Goal: Check status

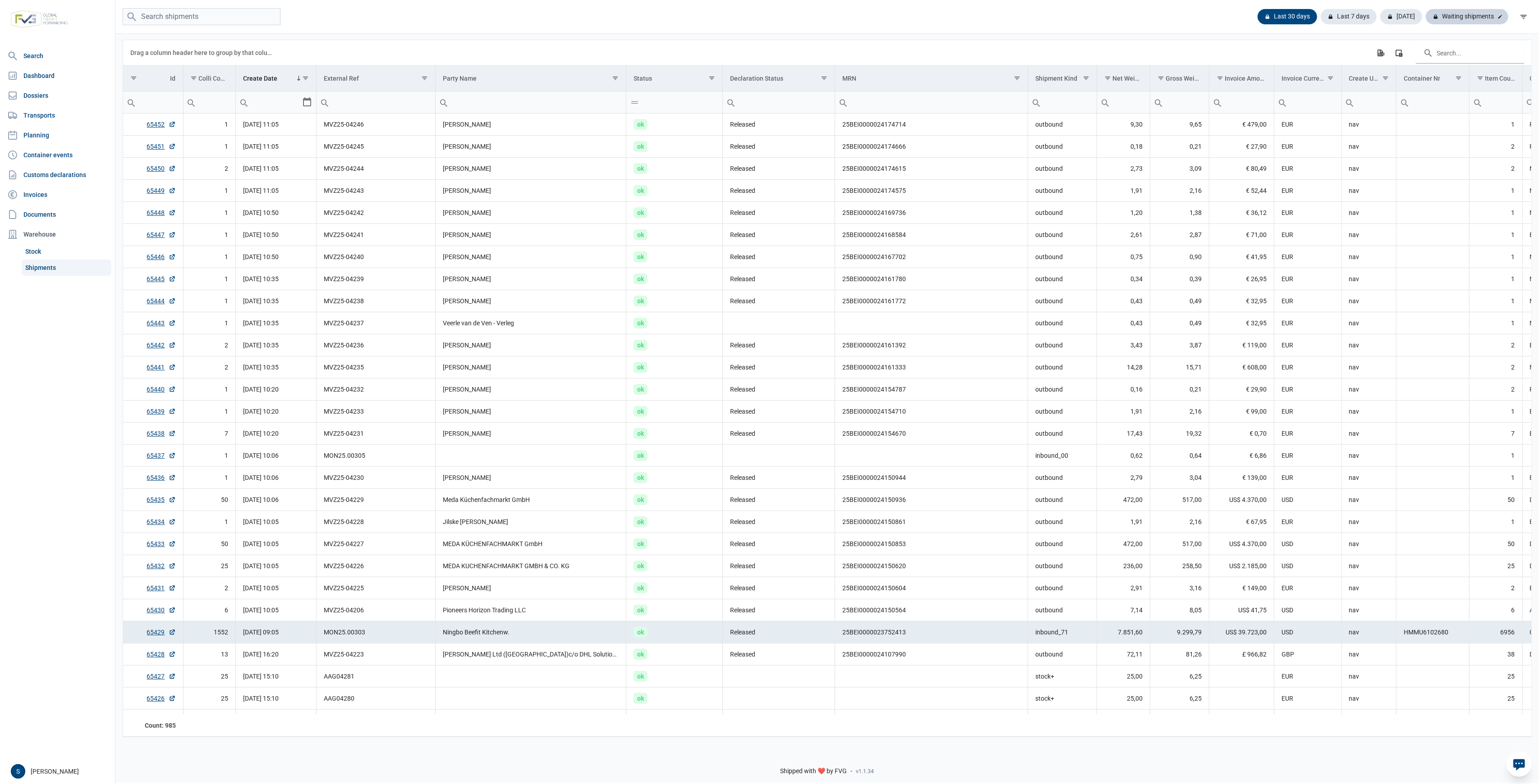
click at [1476, 21] on div "Waiting shipments" at bounding box center [1467, 17] width 82 height 15
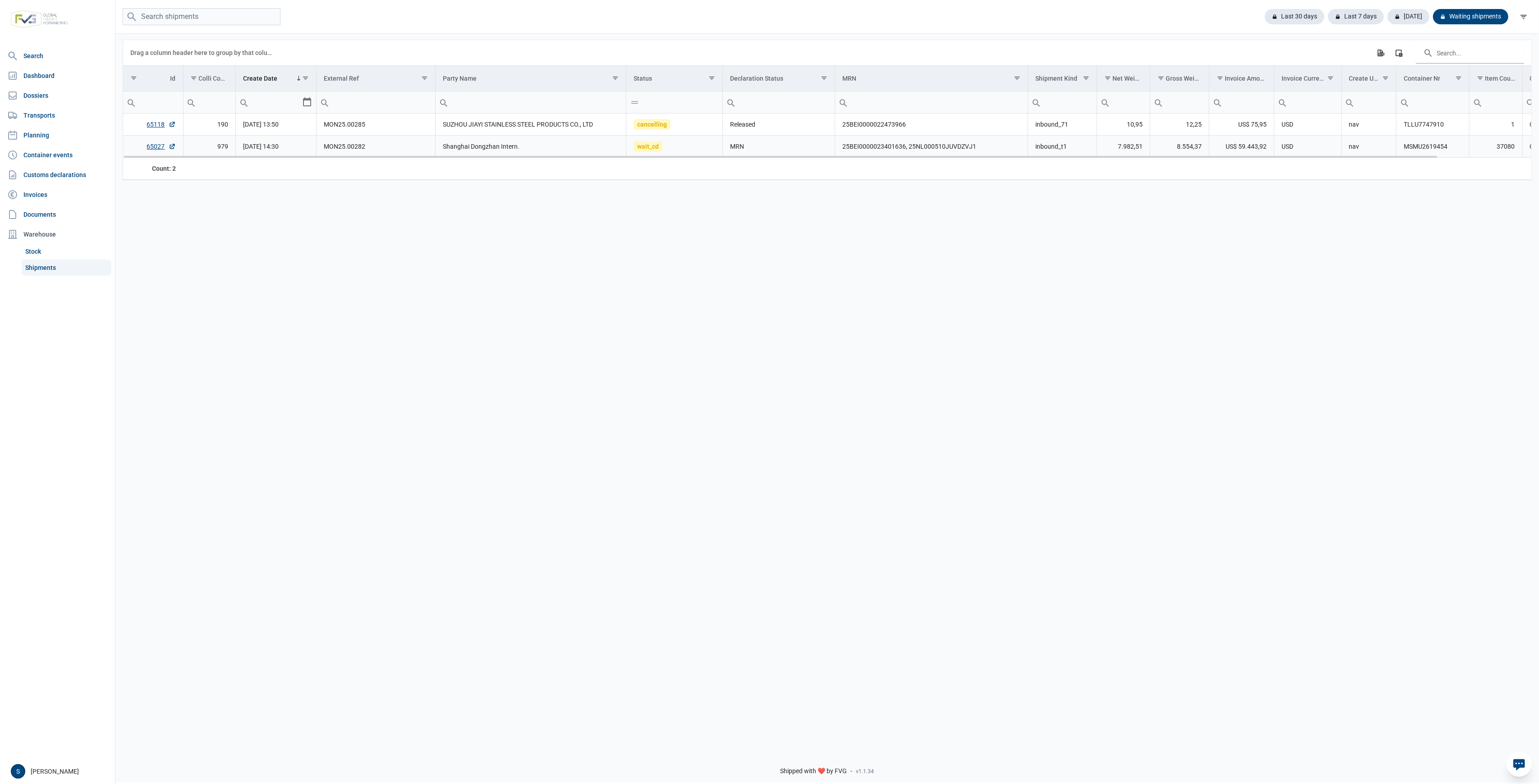
click at [566, 150] on td "Shanghai Dongzhan Intern." at bounding box center [531, 147] width 191 height 22
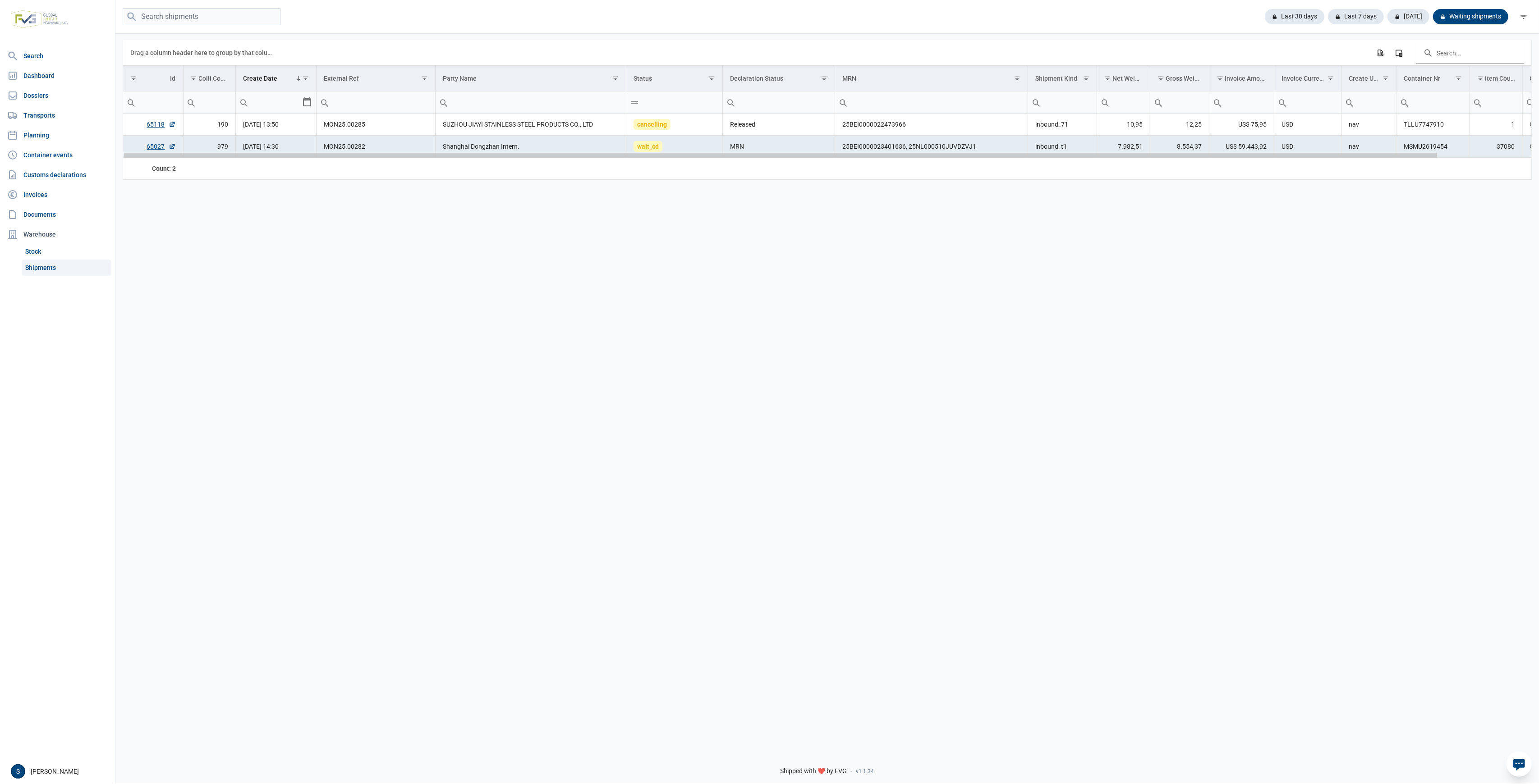
click at [567, 157] on div "Data grid with 2 rows and 18 columns" at bounding box center [781, 154] width 1313 height 5
drag, startPoint x: 578, startPoint y: 154, endPoint x: -27, endPoint y: 254, distance: 613.2
click at [0, 254] on html "For evaluation purposes only. Redistribution prohibited. Please register an exi…" at bounding box center [770, 392] width 1539 height 784
drag, startPoint x: 1304, startPoint y: 21, endPoint x: 1297, endPoint y: 35, distance: 15.7
click at [1328, 21] on div "Last 30 days" at bounding box center [1356, 17] width 56 height 15
